Goal: Task Accomplishment & Management: Manage account settings

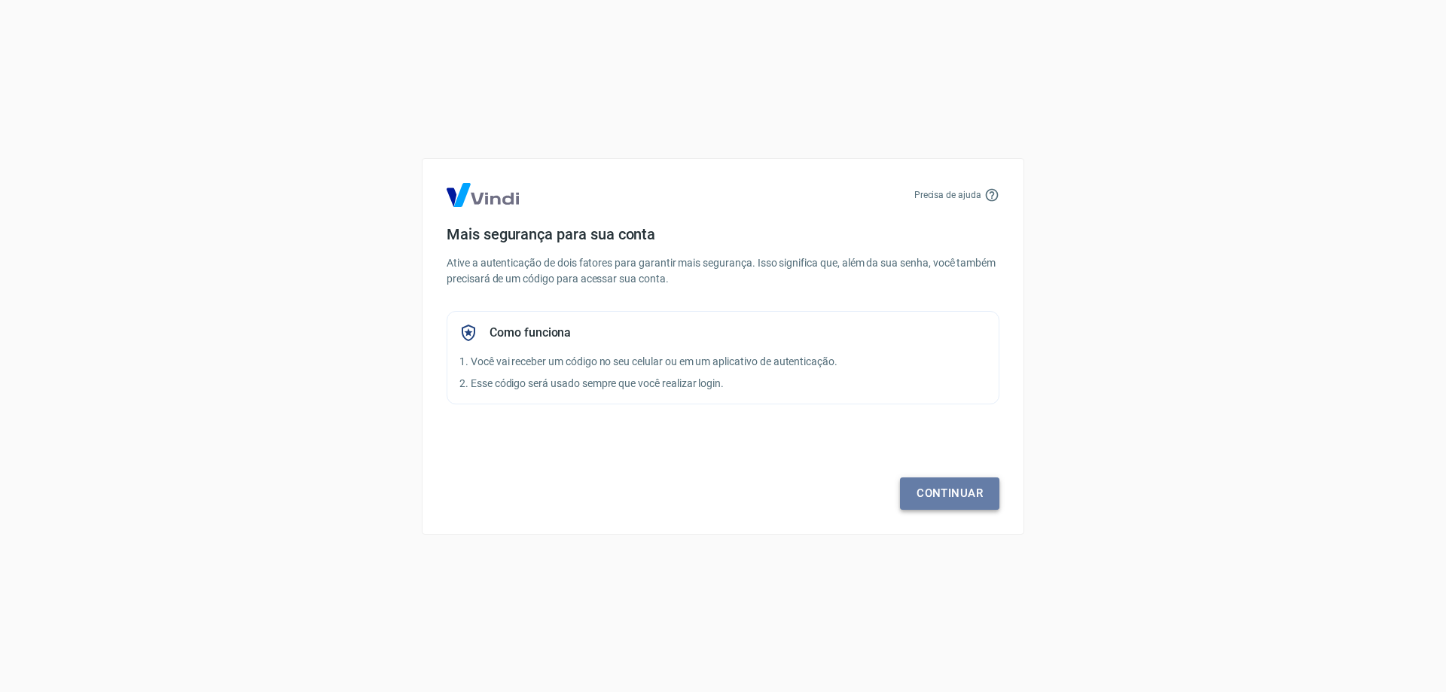
click at [948, 487] on link "Continuar" at bounding box center [949, 493] width 99 height 32
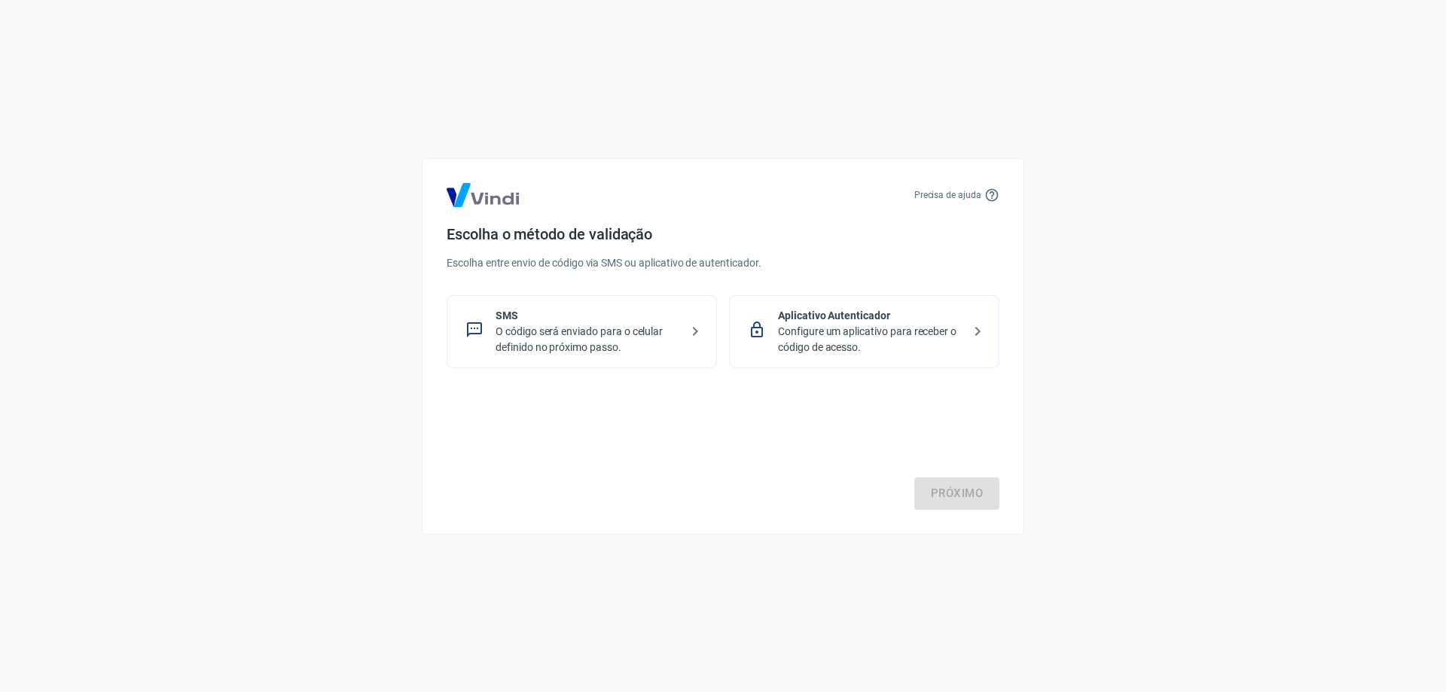
click at [597, 337] on p "O código será enviado para o celular definido no próximo passo." at bounding box center [588, 340] width 185 height 32
click at [958, 497] on link "Próximo" at bounding box center [956, 493] width 85 height 32
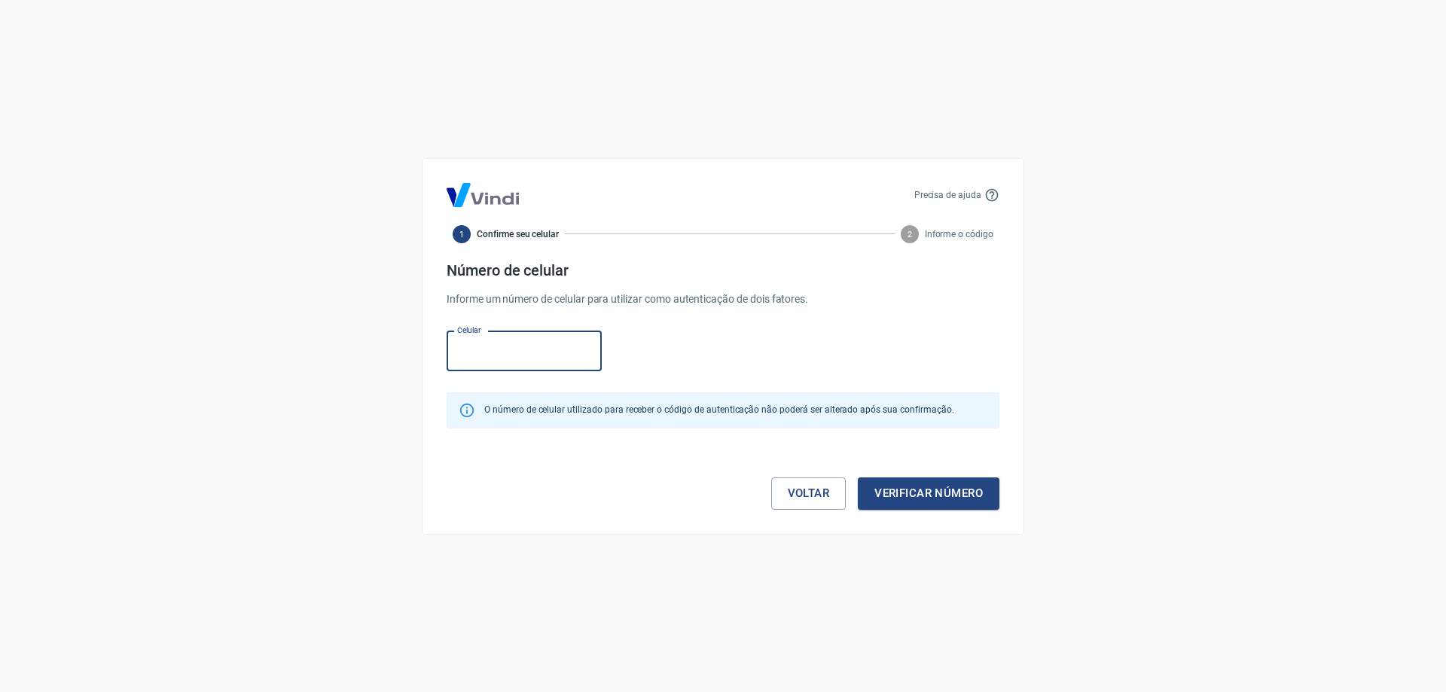
click at [504, 349] on input "Celular" at bounding box center [524, 351] width 155 height 40
type input "[PHONE_NUMBER]"
click at [939, 498] on button "Verificar número" at bounding box center [929, 493] width 142 height 32
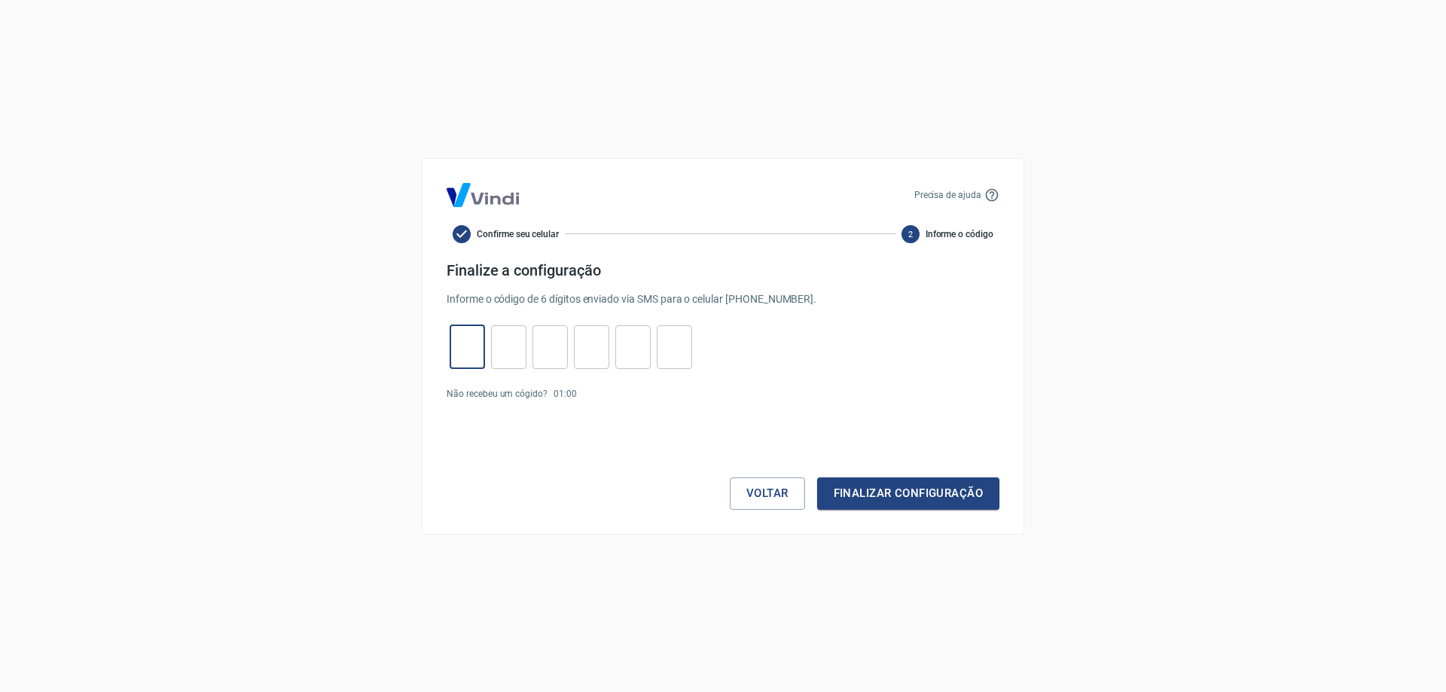
click at [469, 355] on input "tel" at bounding box center [467, 347] width 35 height 32
type input "3"
type input "6"
type input "9"
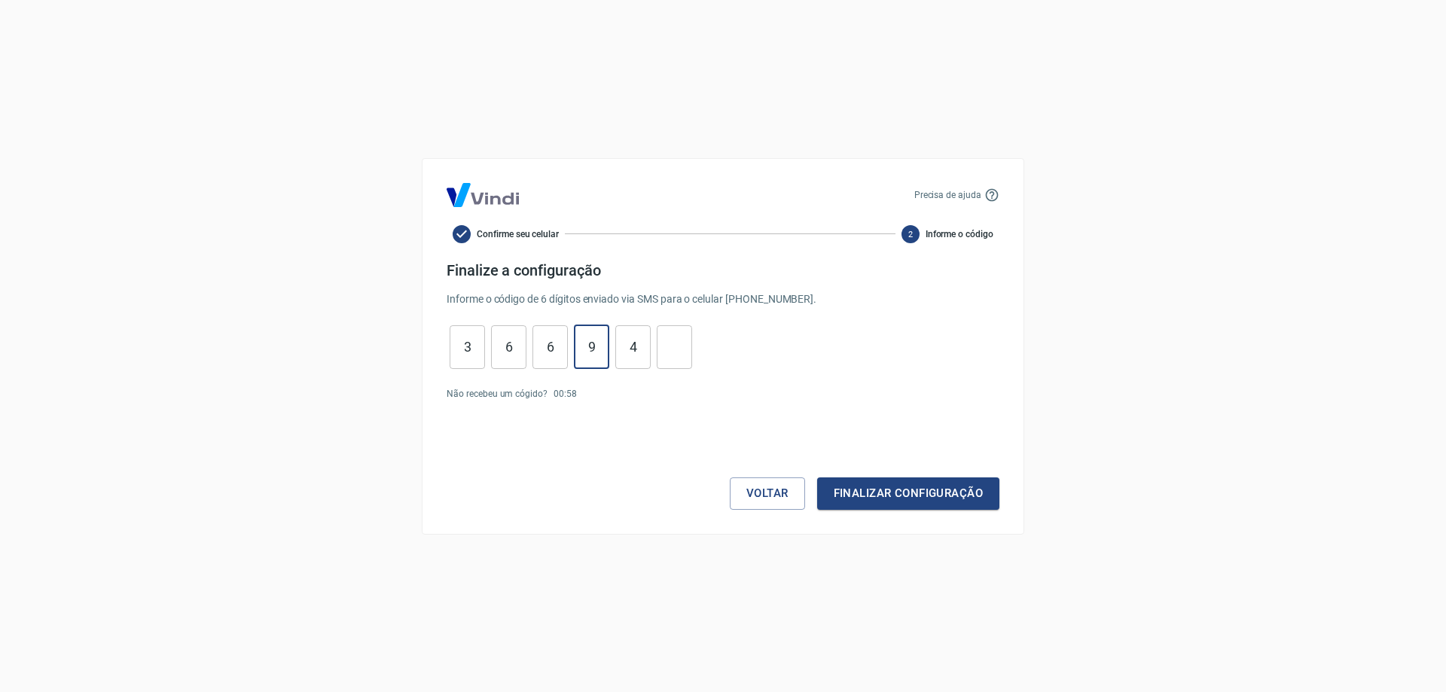
type input "4"
type input "9"
click at [878, 493] on button "Finalizar configuração" at bounding box center [908, 493] width 182 height 32
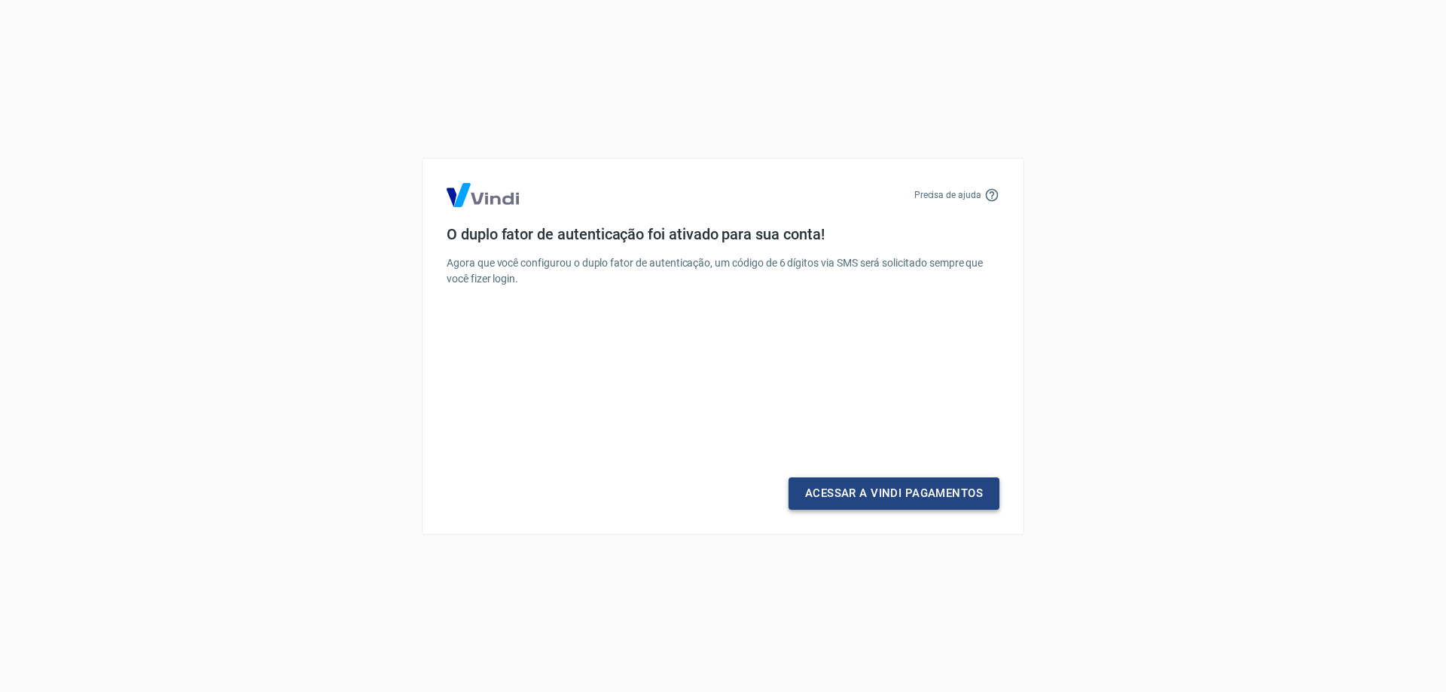
click at [868, 497] on link "Acessar a Vindi Pagamentos" at bounding box center [893, 493] width 211 height 32
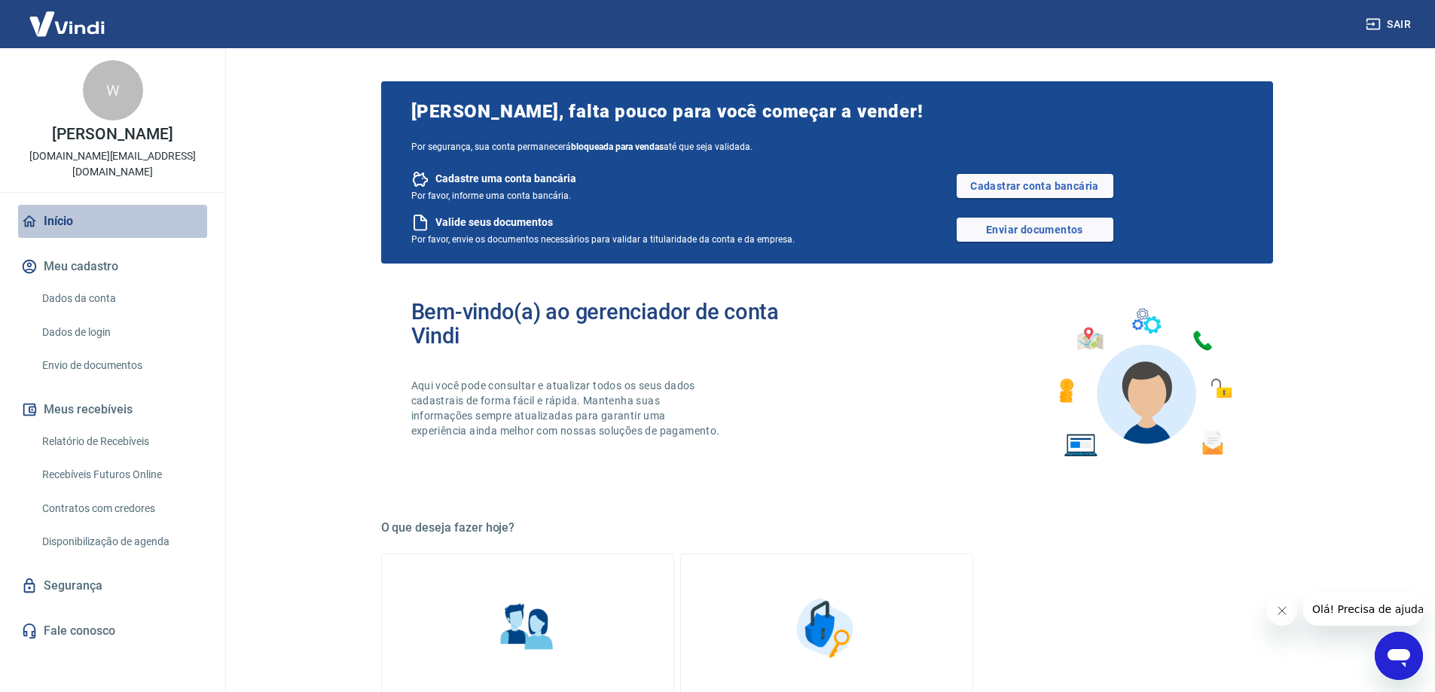
click at [52, 224] on link "Início" at bounding box center [112, 221] width 189 height 33
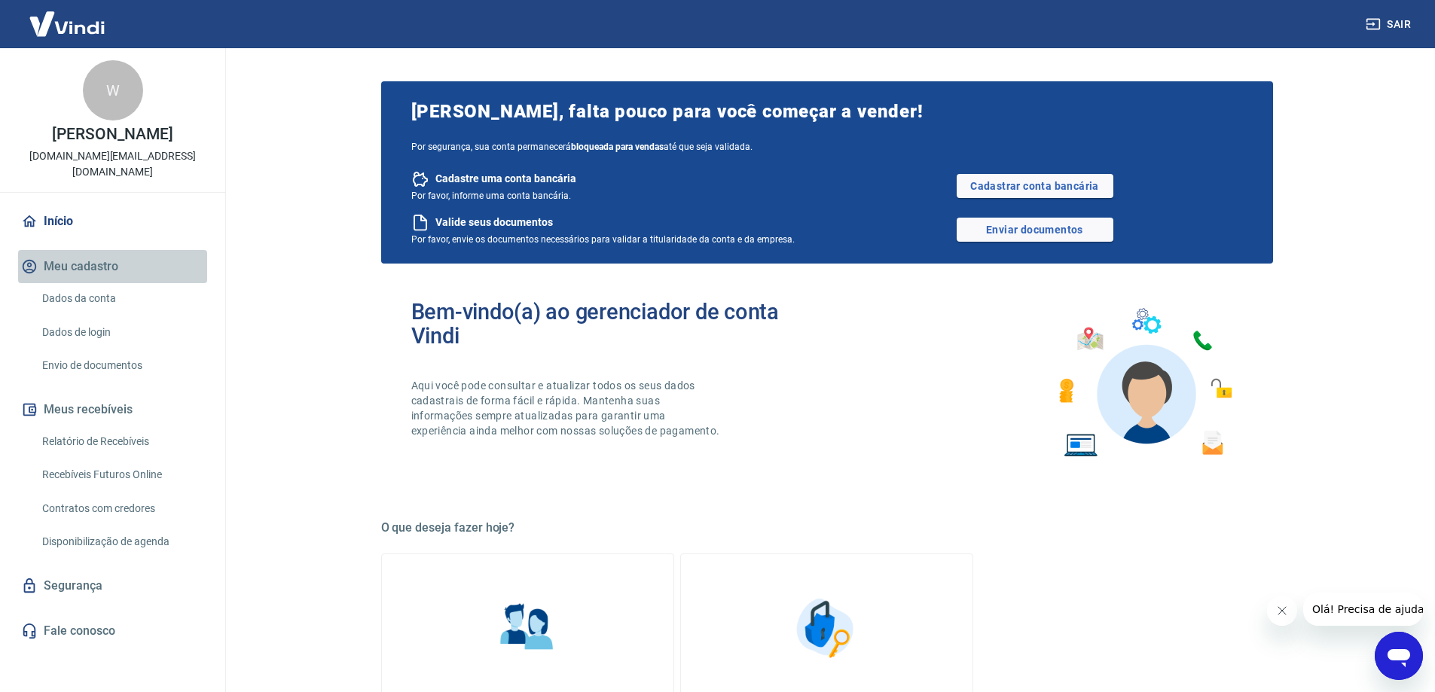
click at [73, 270] on button "Meu cadastro" at bounding box center [112, 266] width 189 height 33
click at [90, 295] on link "Dados da conta" at bounding box center [121, 298] width 171 height 31
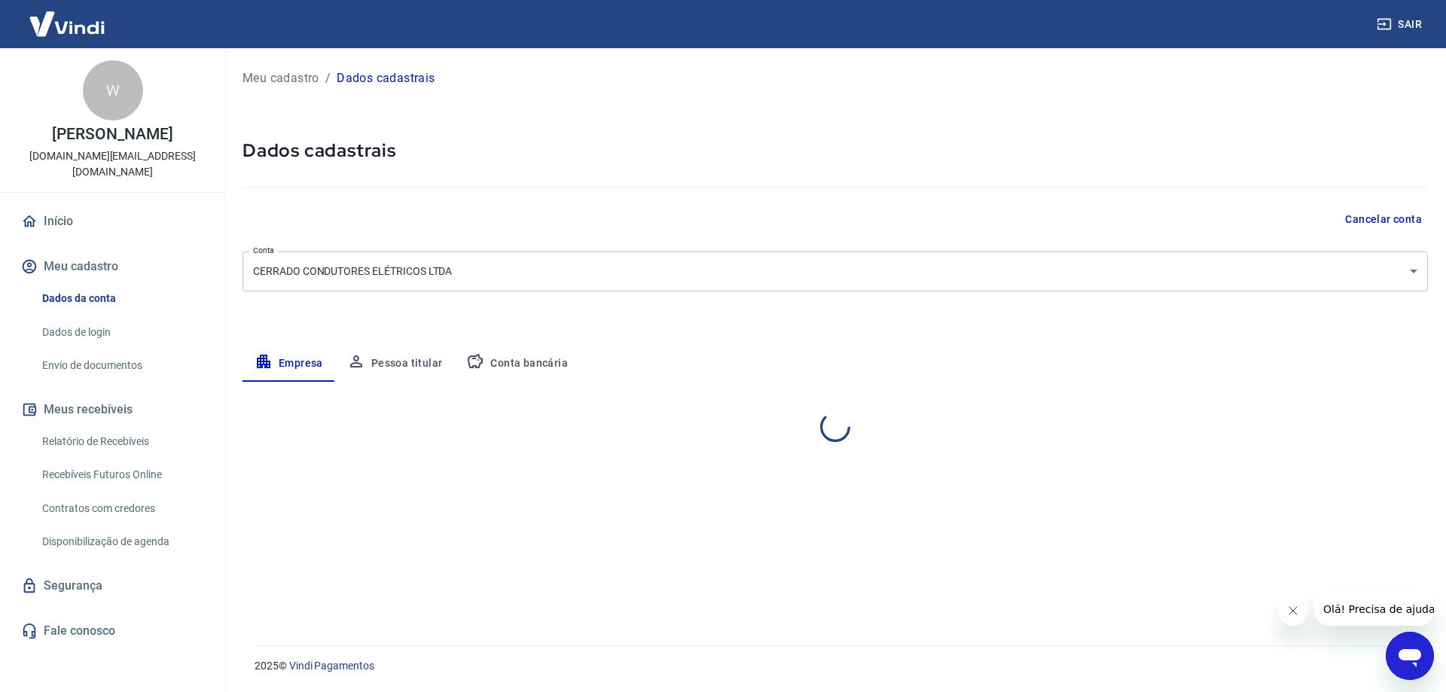
select select "GO"
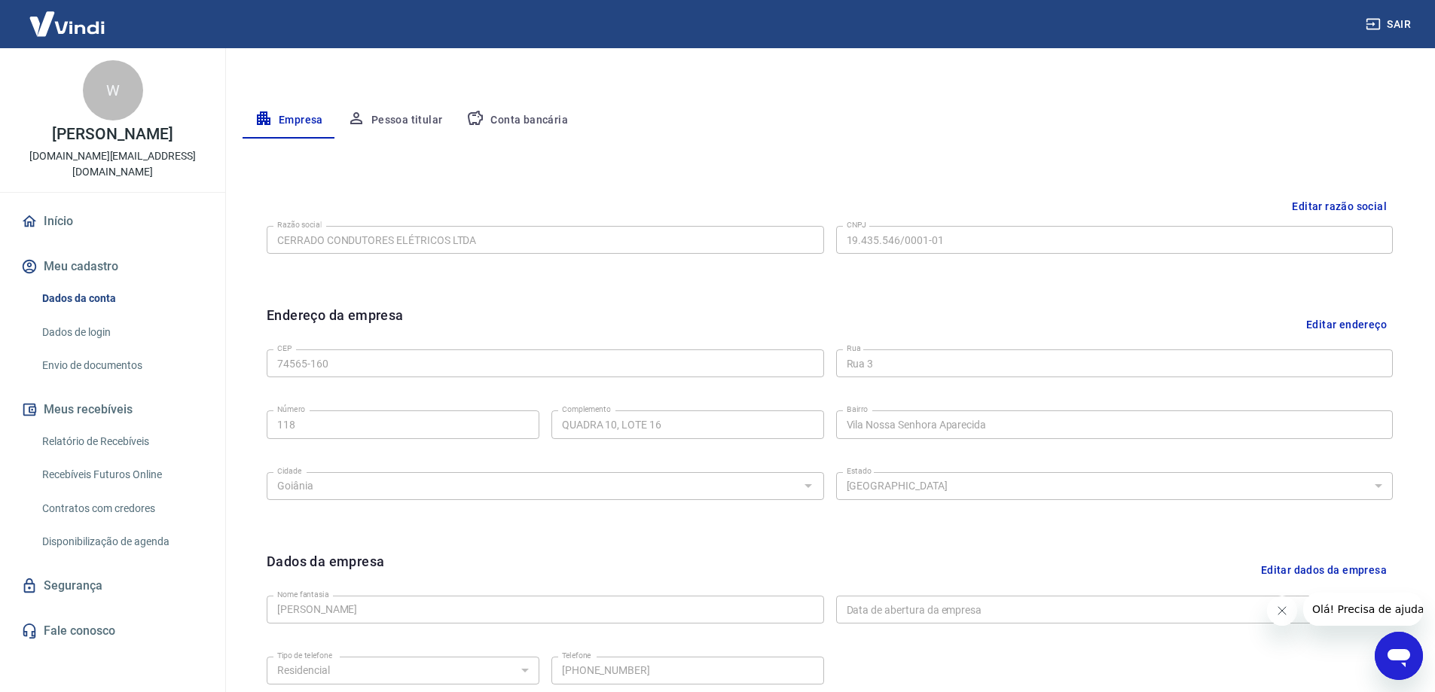
scroll to position [394, 0]
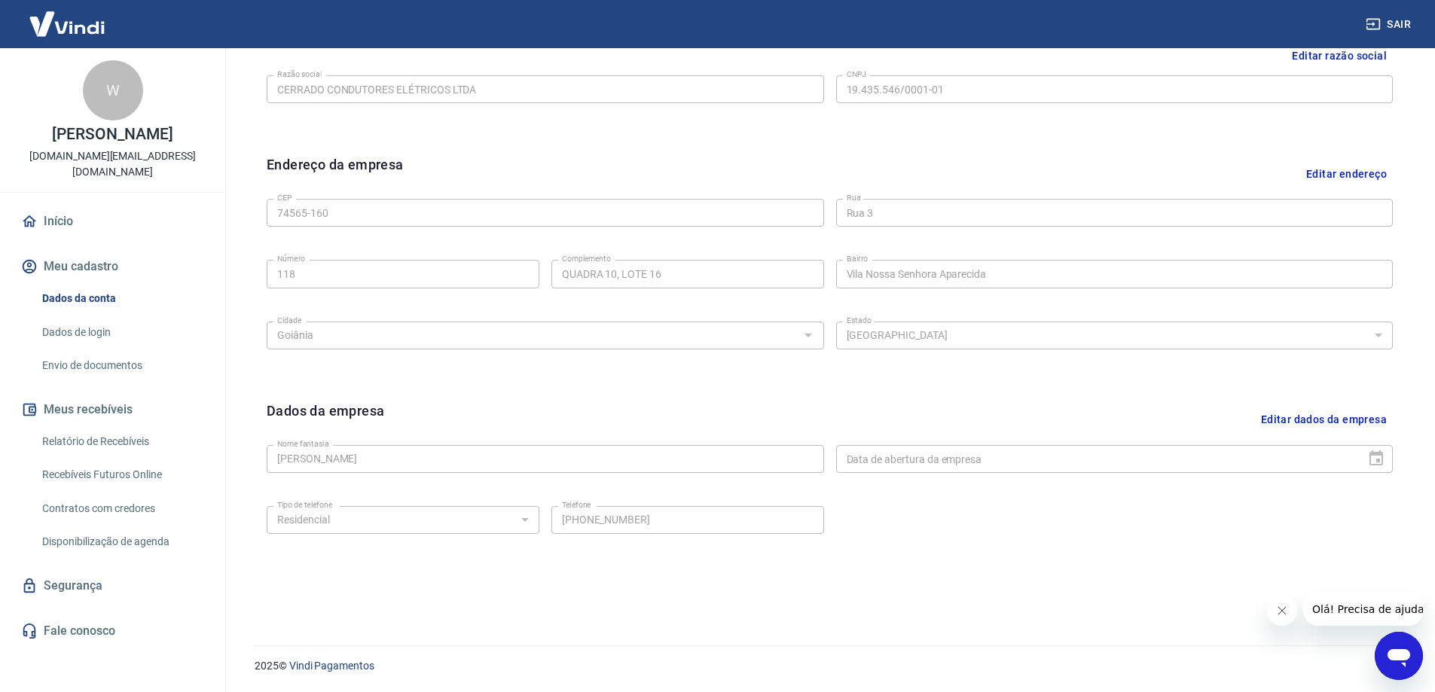
click at [113, 176] on p "[DOMAIN_NAME][EMAIL_ADDRESS][DOMAIN_NAME]" at bounding box center [112, 164] width 201 height 32
click at [133, 103] on div "W" at bounding box center [113, 90] width 60 height 60
